Goal: Find specific page/section: Find specific page/section

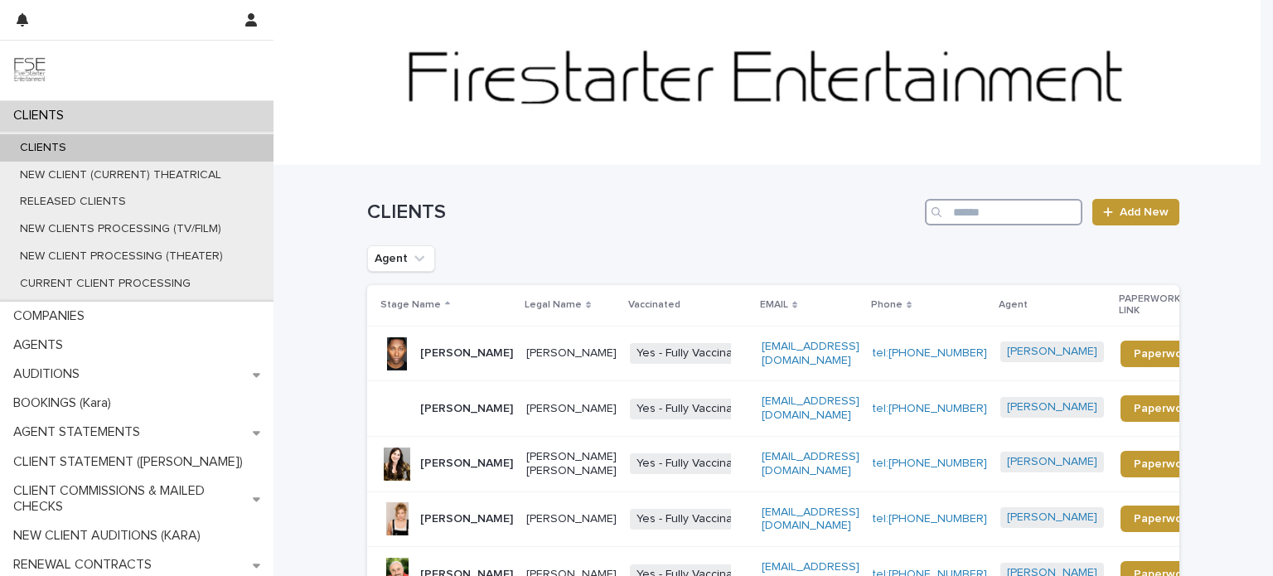
click at [1010, 213] on input "Search" at bounding box center [1004, 212] width 158 height 27
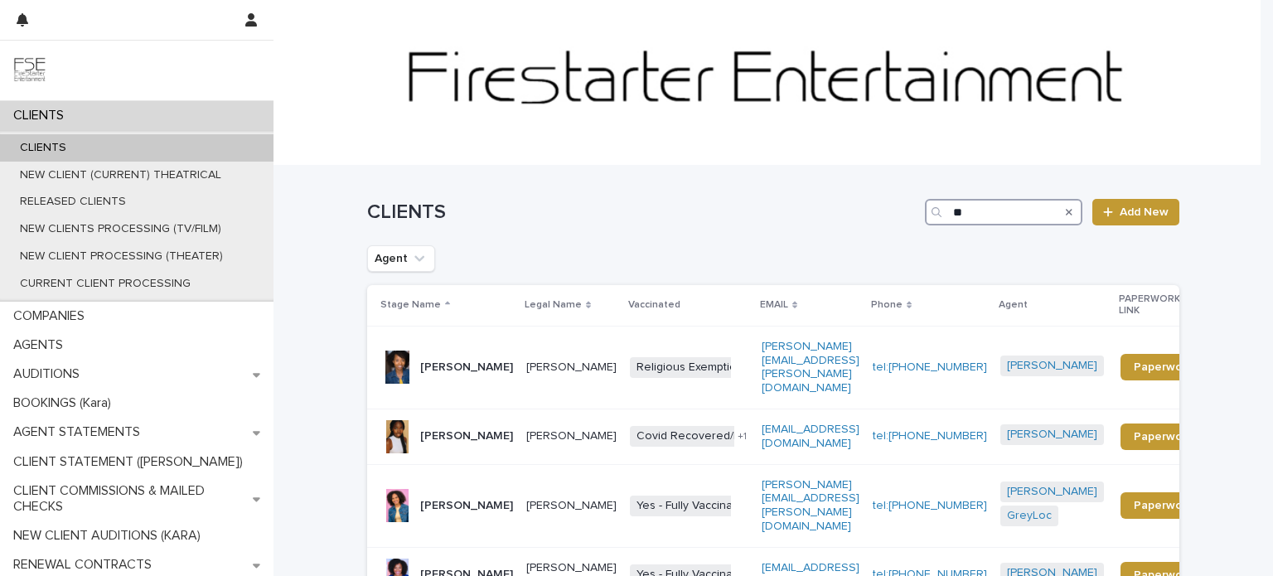
type input "*"
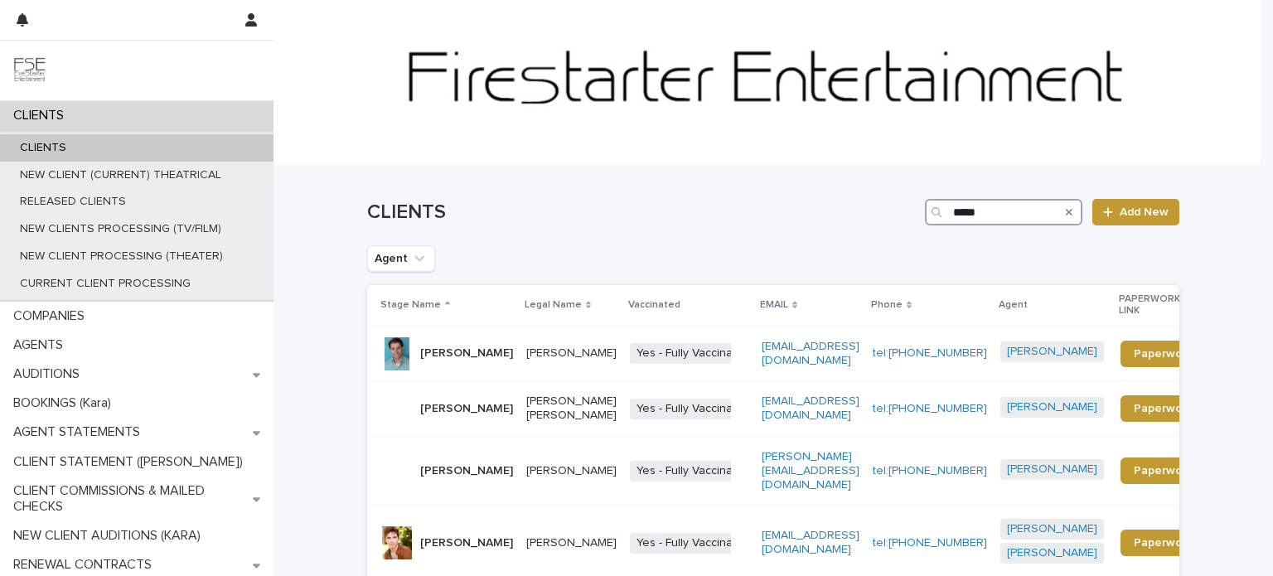
scroll to position [246, 0]
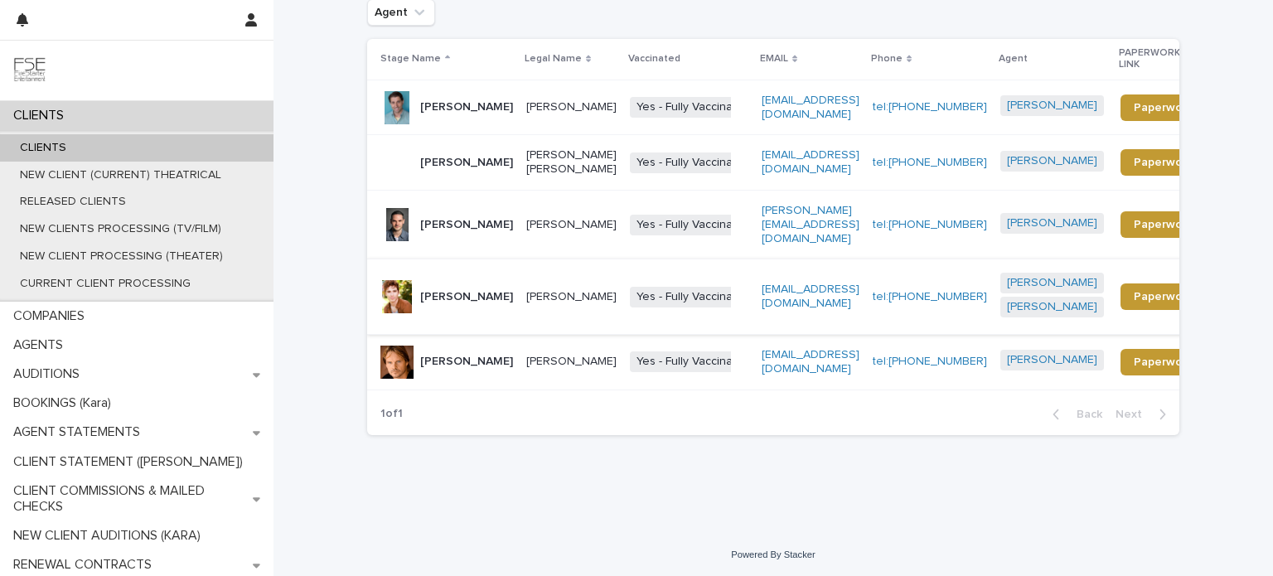
type input "****"
click at [451, 308] on div "[PERSON_NAME]" at bounding box center [466, 297] width 93 height 27
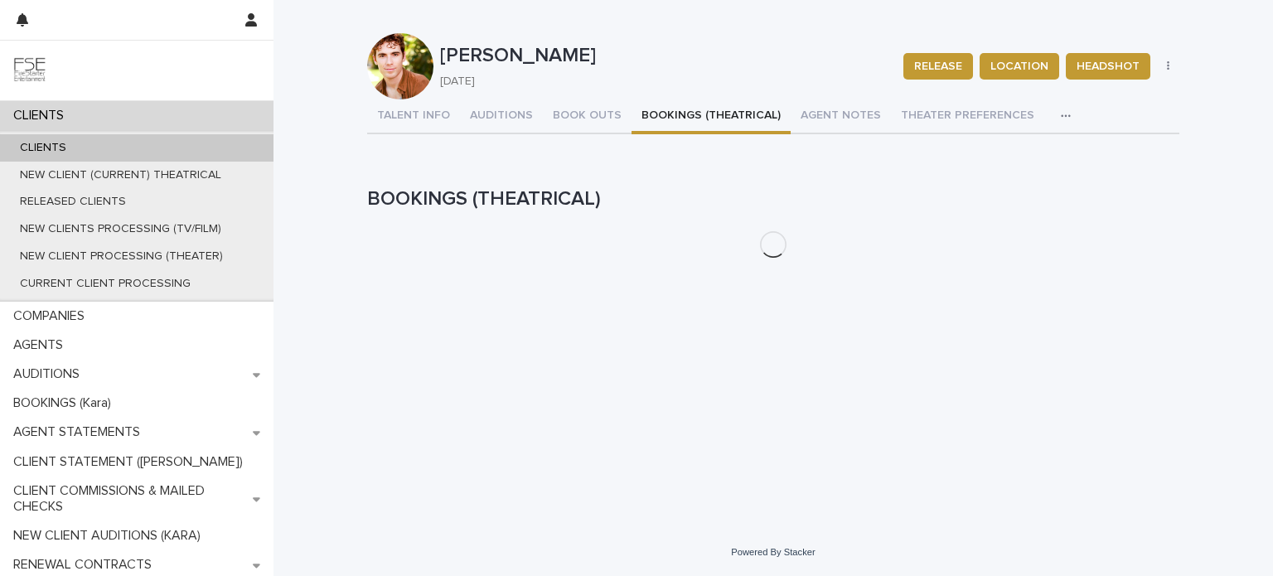
click at [670, 112] on button "BOOKINGS (THEATRICAL)" at bounding box center [711, 116] width 159 height 35
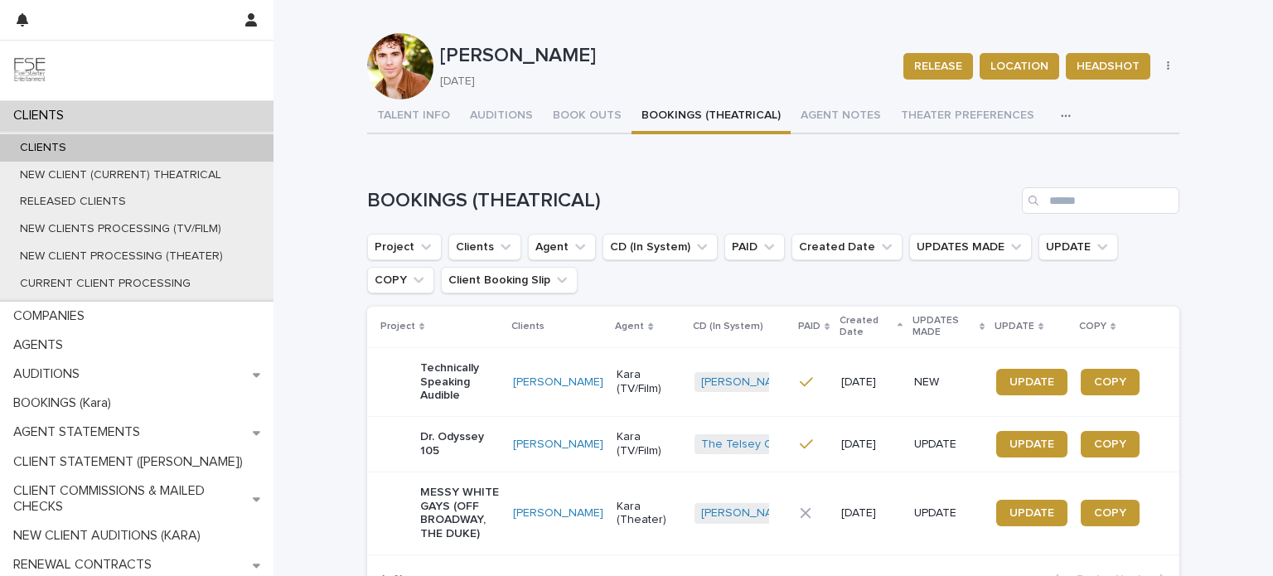
scroll to position [152, 0]
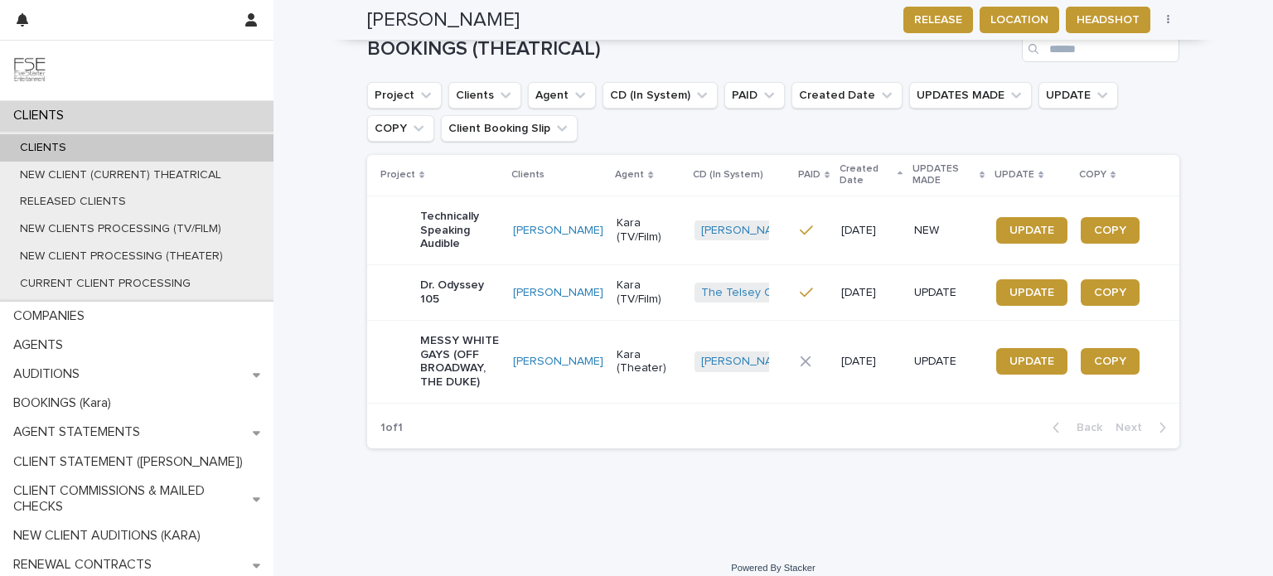
click at [480, 374] on p "MESSY WHITE GAYS (OFF BROADWAY, THE DUKE)" at bounding box center [460, 362] width 80 height 56
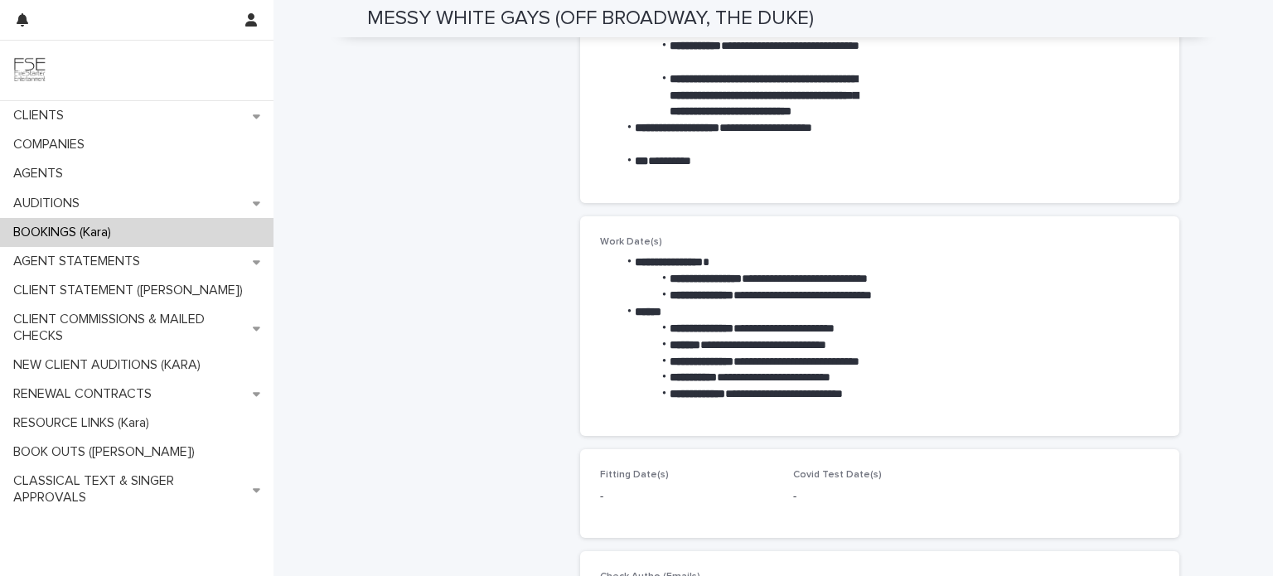
scroll to position [580, 0]
